Goal: Information Seeking & Learning: Learn about a topic

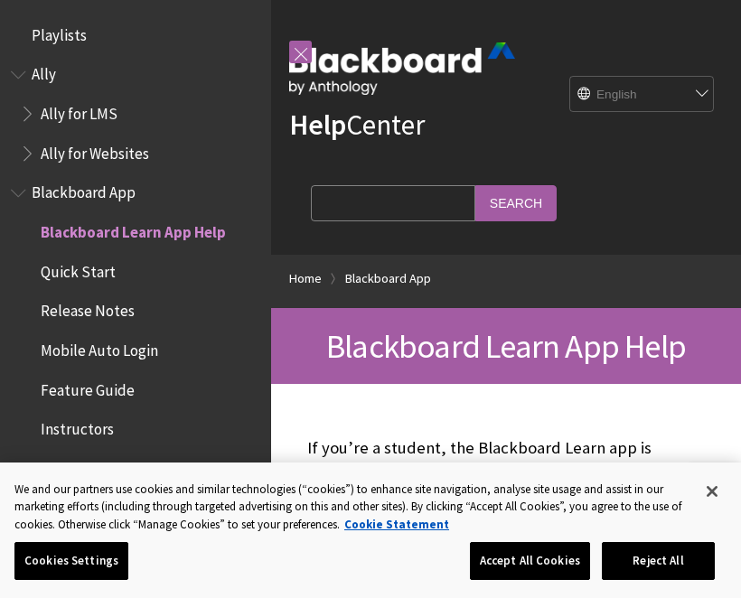
scroll to position [187, 0]
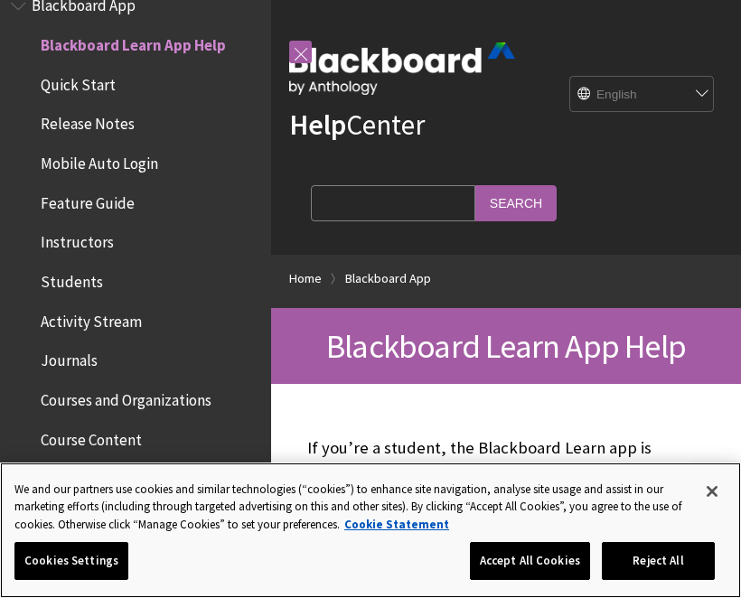
click at [534, 559] on button "Accept All Cookies" at bounding box center [530, 561] width 120 height 38
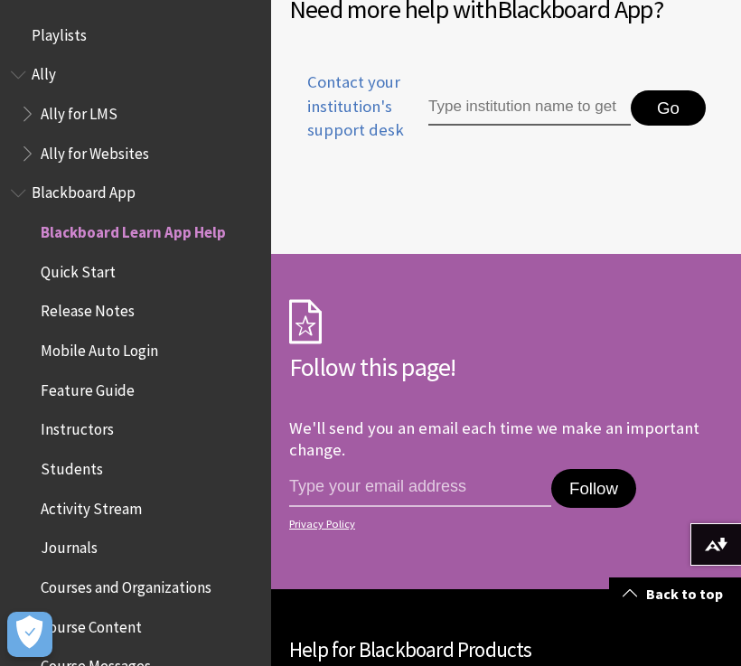
scroll to position [0, 0]
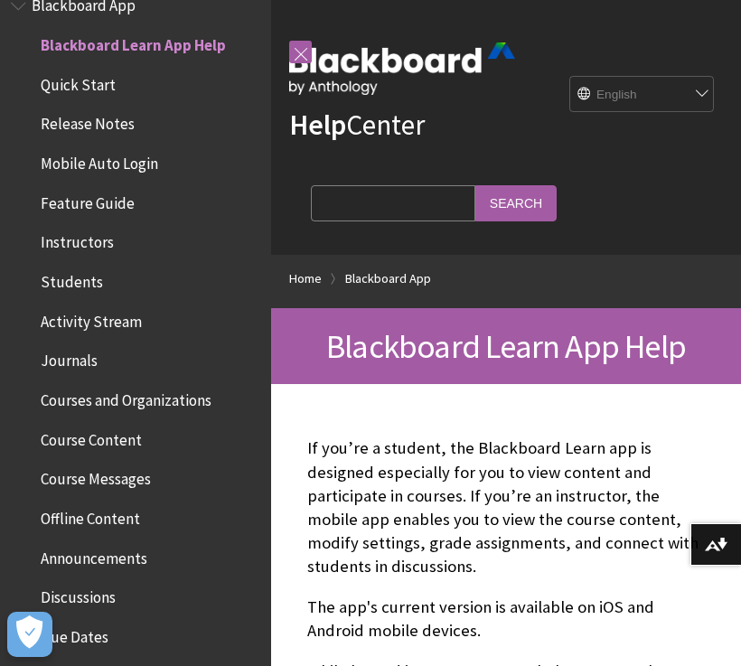
scroll to position [1539, 0]
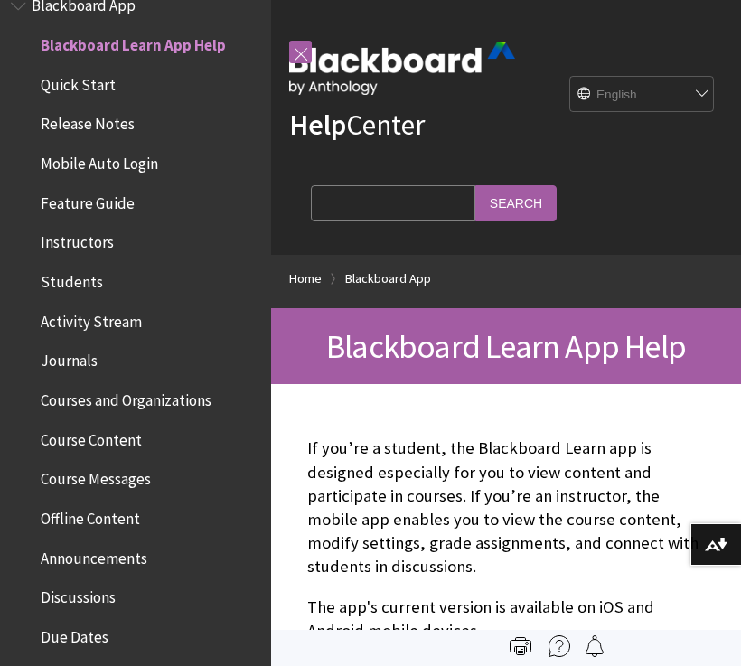
scroll to position [1539, 0]
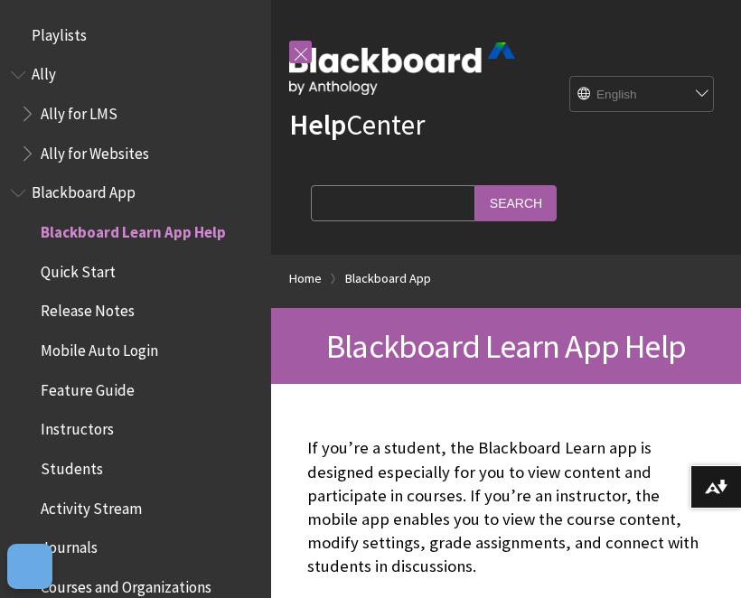
scroll to position [187, 0]
